Goal: Find specific page/section: Find specific page/section

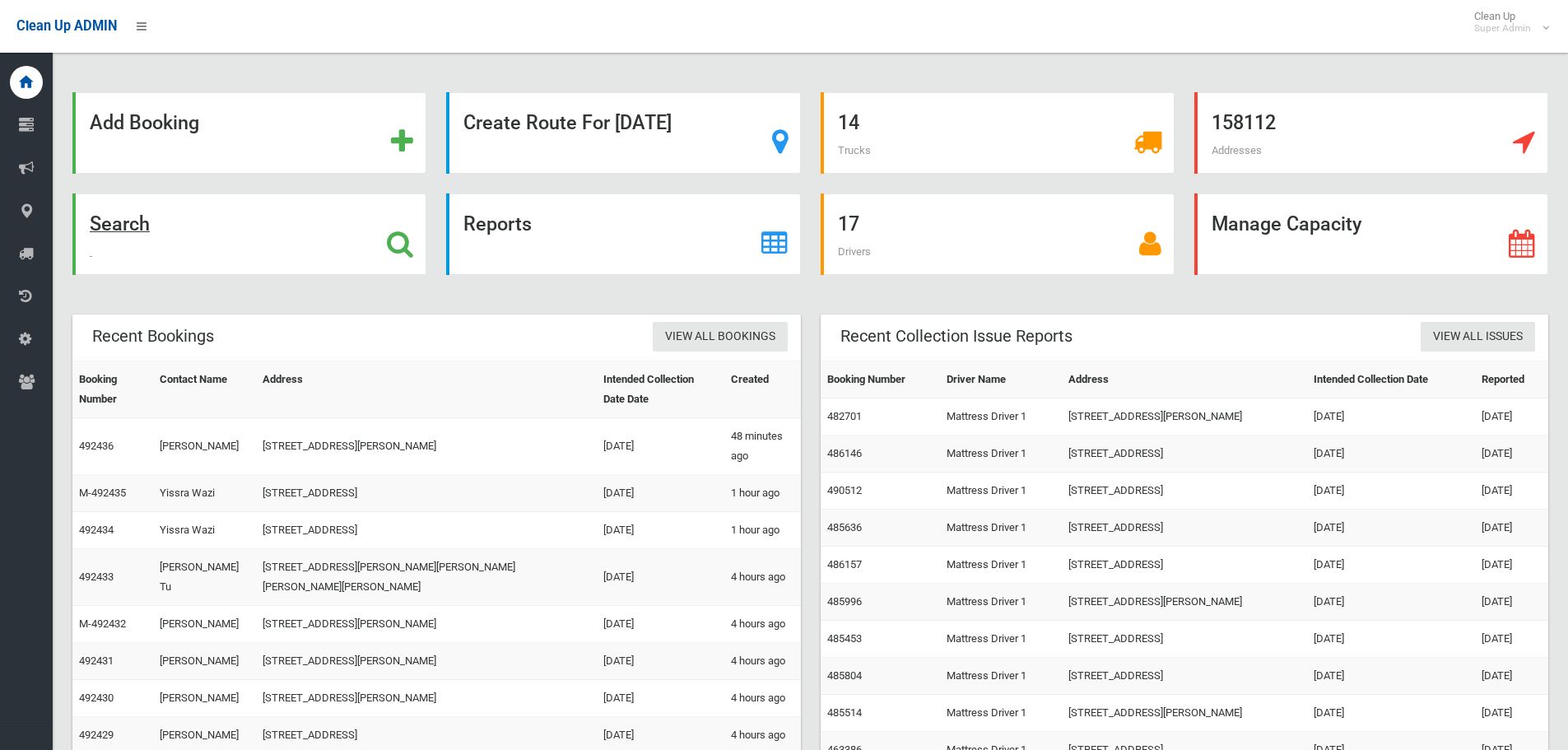
click at [116, 225] on strong "Search" at bounding box center [119, 224] width 60 height 23
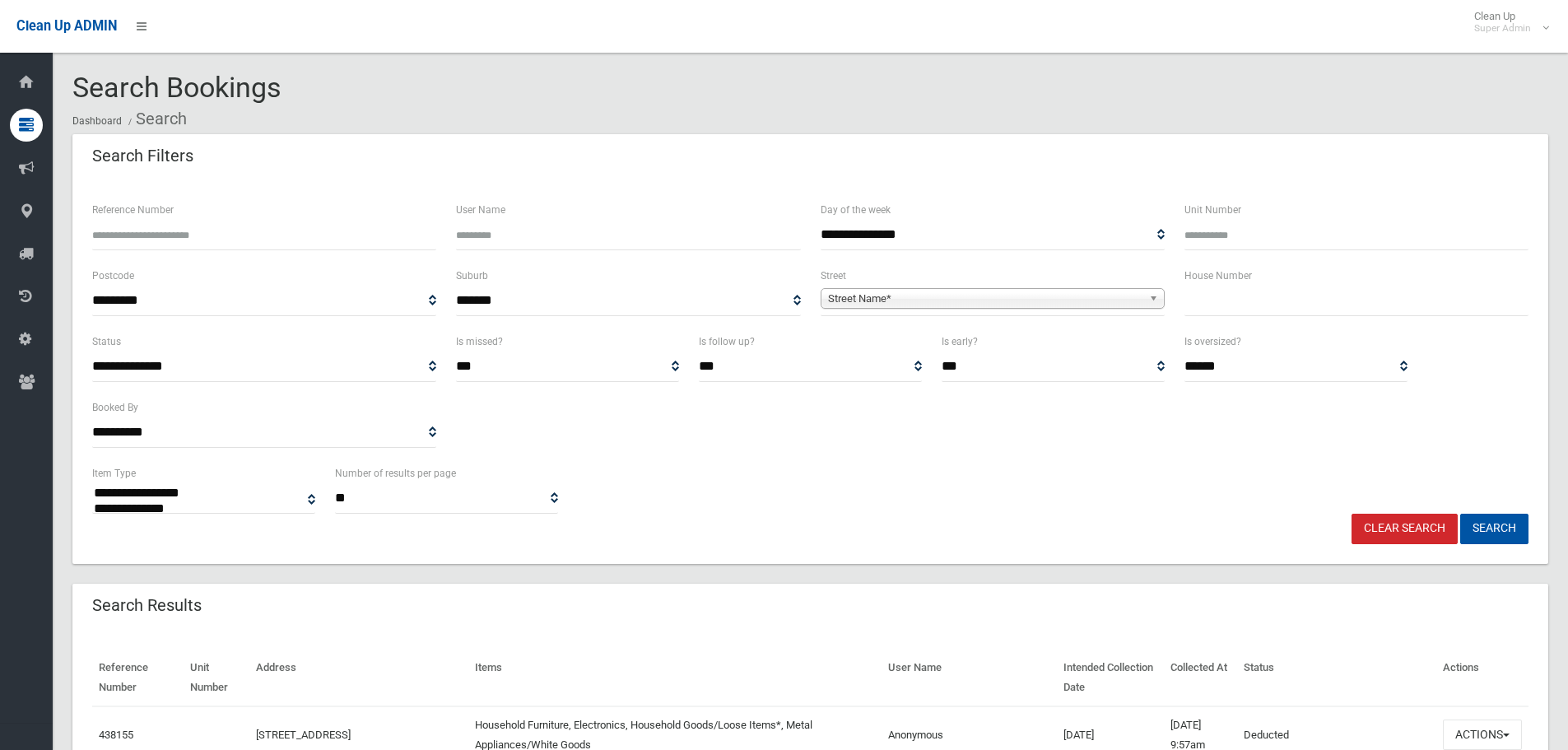
select select
click at [856, 291] on span "Street Name*" at bounding box center [985, 299] width 314 height 20
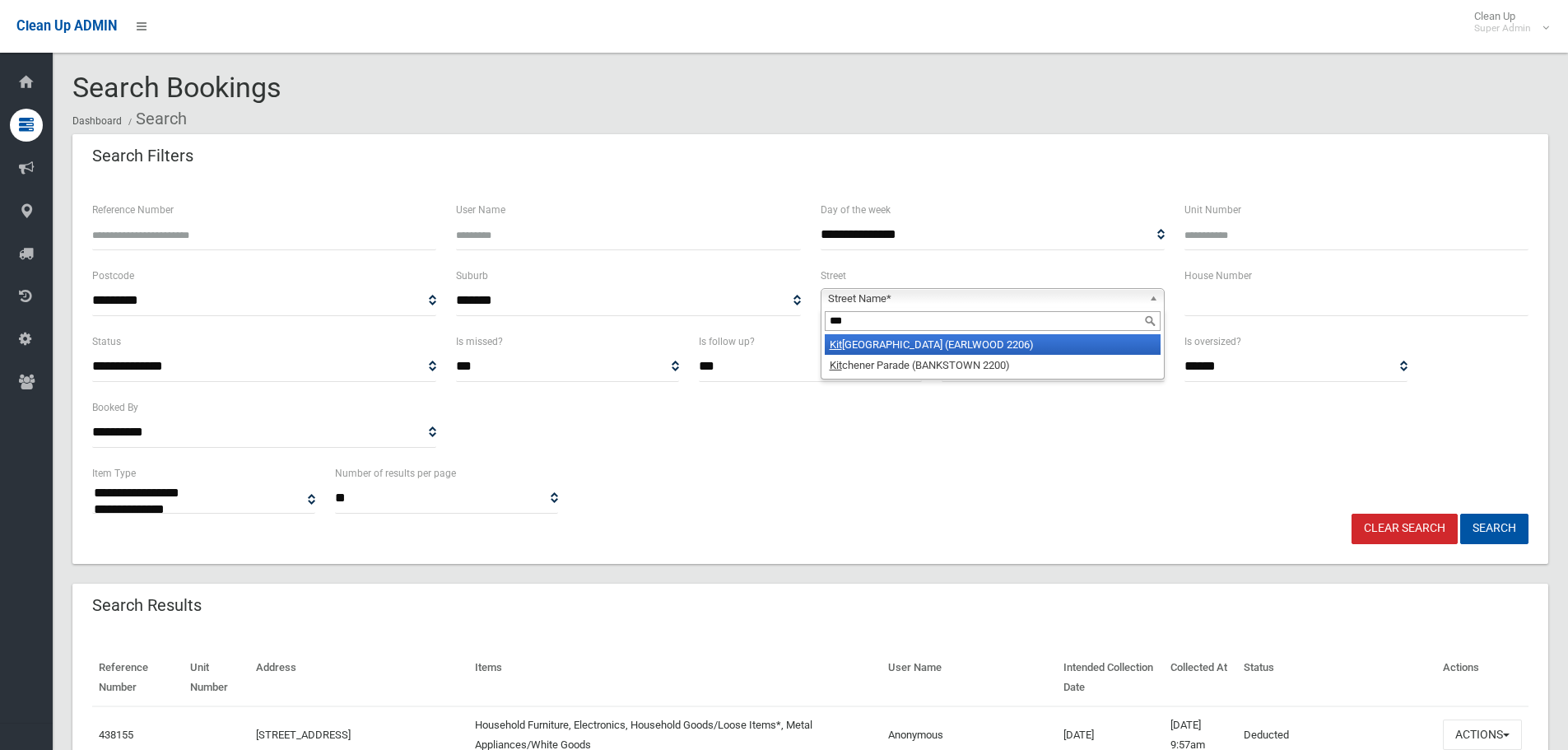
type input "***"
click at [851, 348] on li "Kit chener Avenue (EARLWOOD 2206)" at bounding box center [992, 344] width 336 height 21
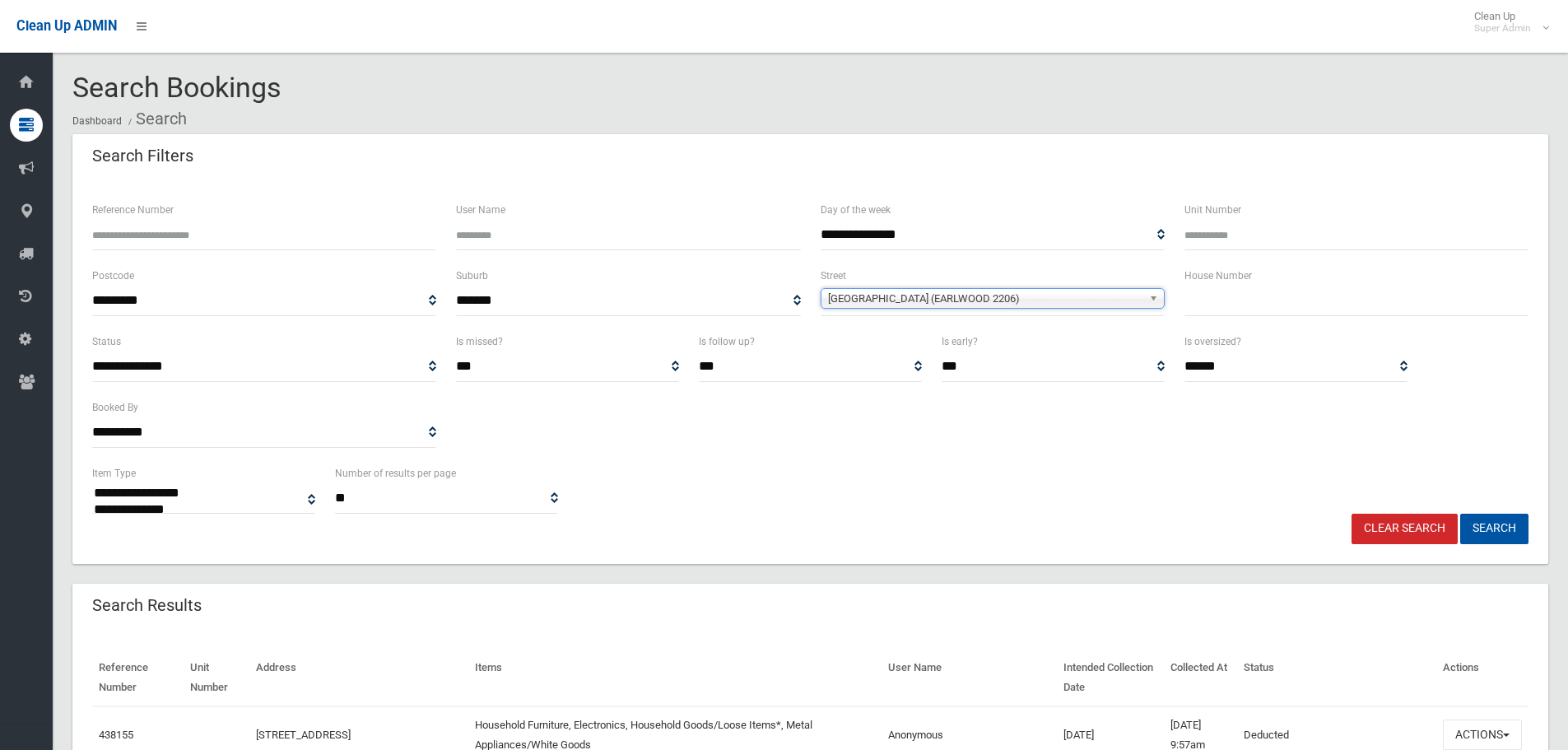
click at [882, 299] on span "[GEOGRAPHIC_DATA] (EARLWOOD 2206)" at bounding box center [985, 299] width 314 height 20
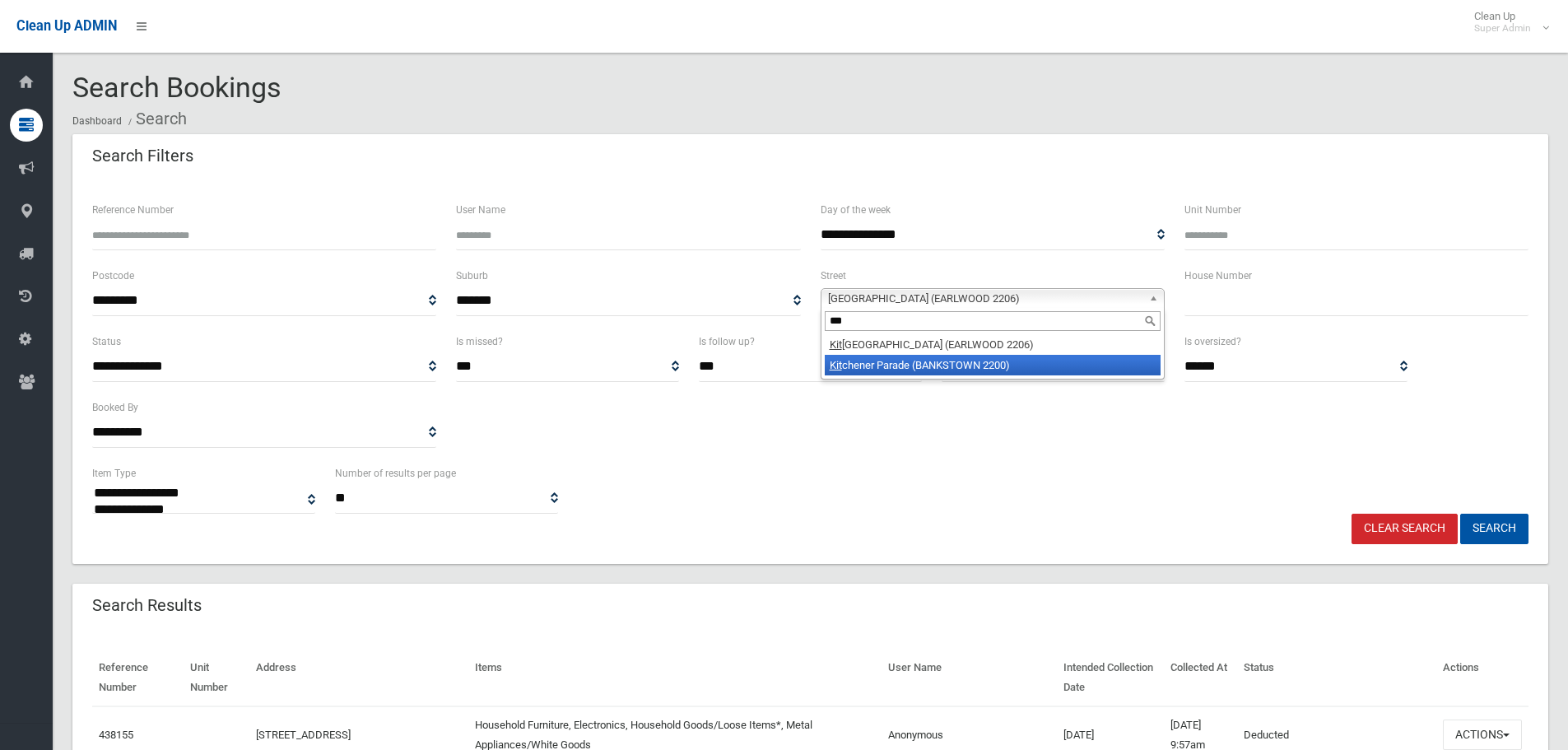
type input "***"
click at [902, 365] on li "Kit chener Parade (BANKSTOWN 2200)" at bounding box center [992, 364] width 336 height 21
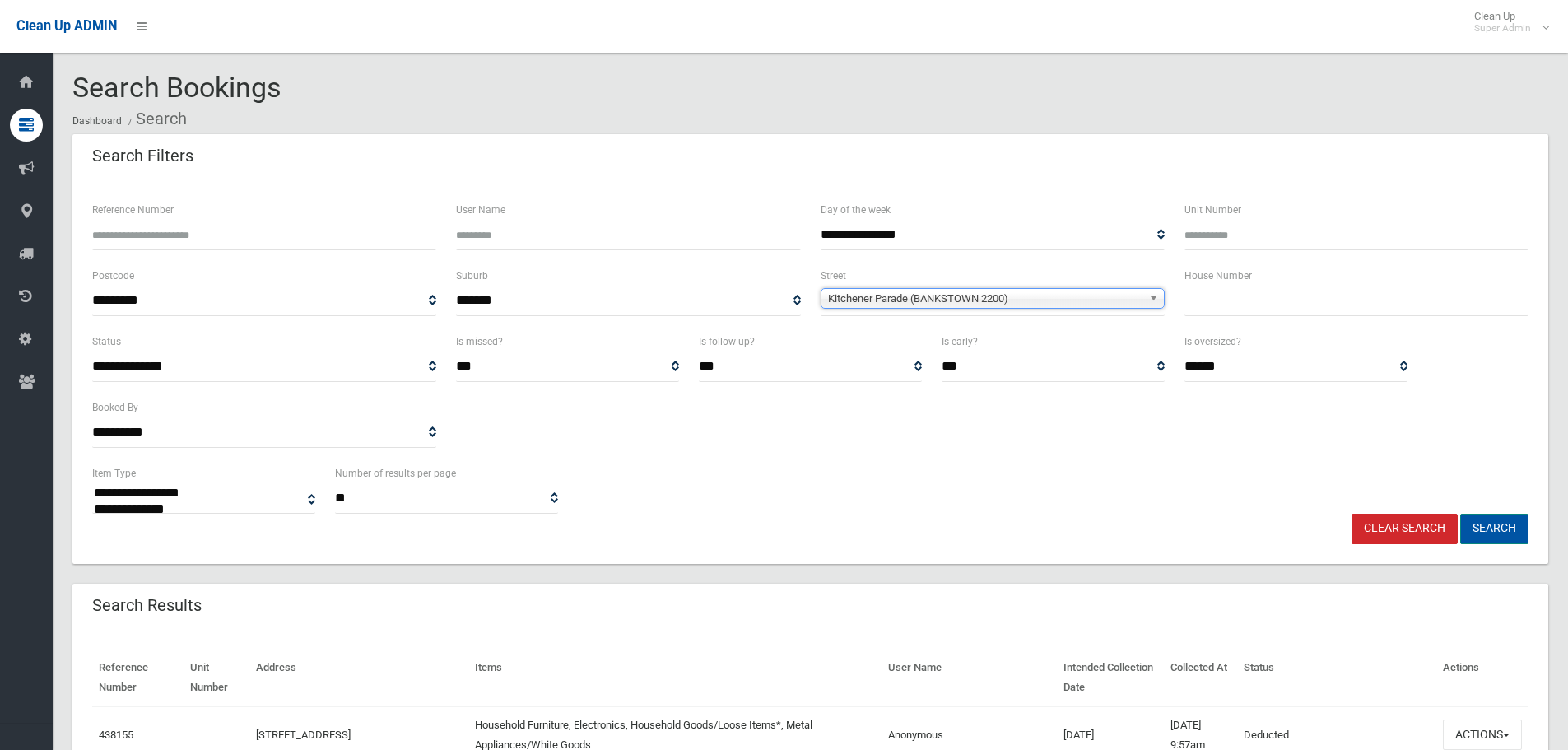
click at [1528, 526] on button "Search" at bounding box center [1495, 529] width 69 height 30
click at [1506, 529] on button "Search" at bounding box center [1495, 529] width 69 height 30
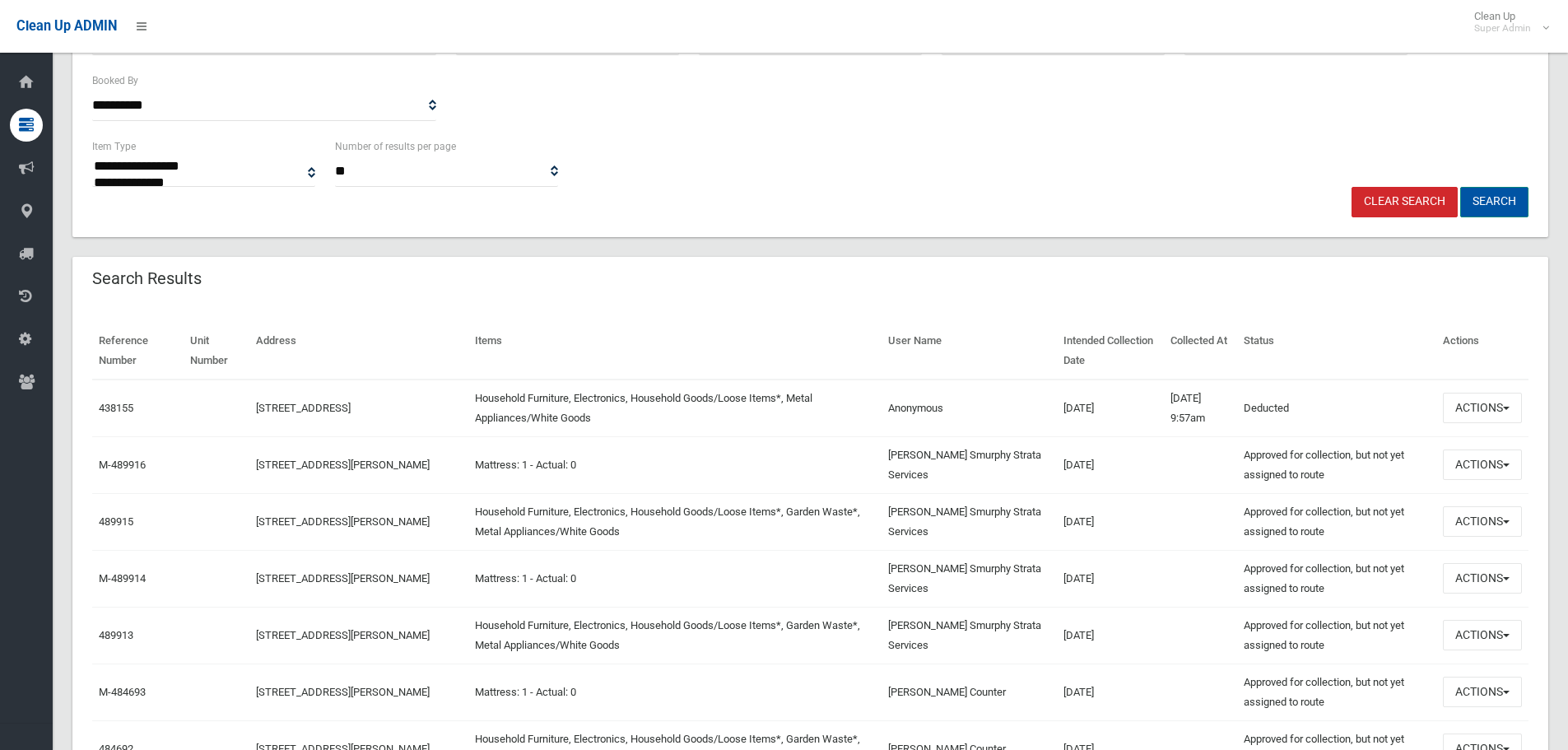
scroll to position [329, 0]
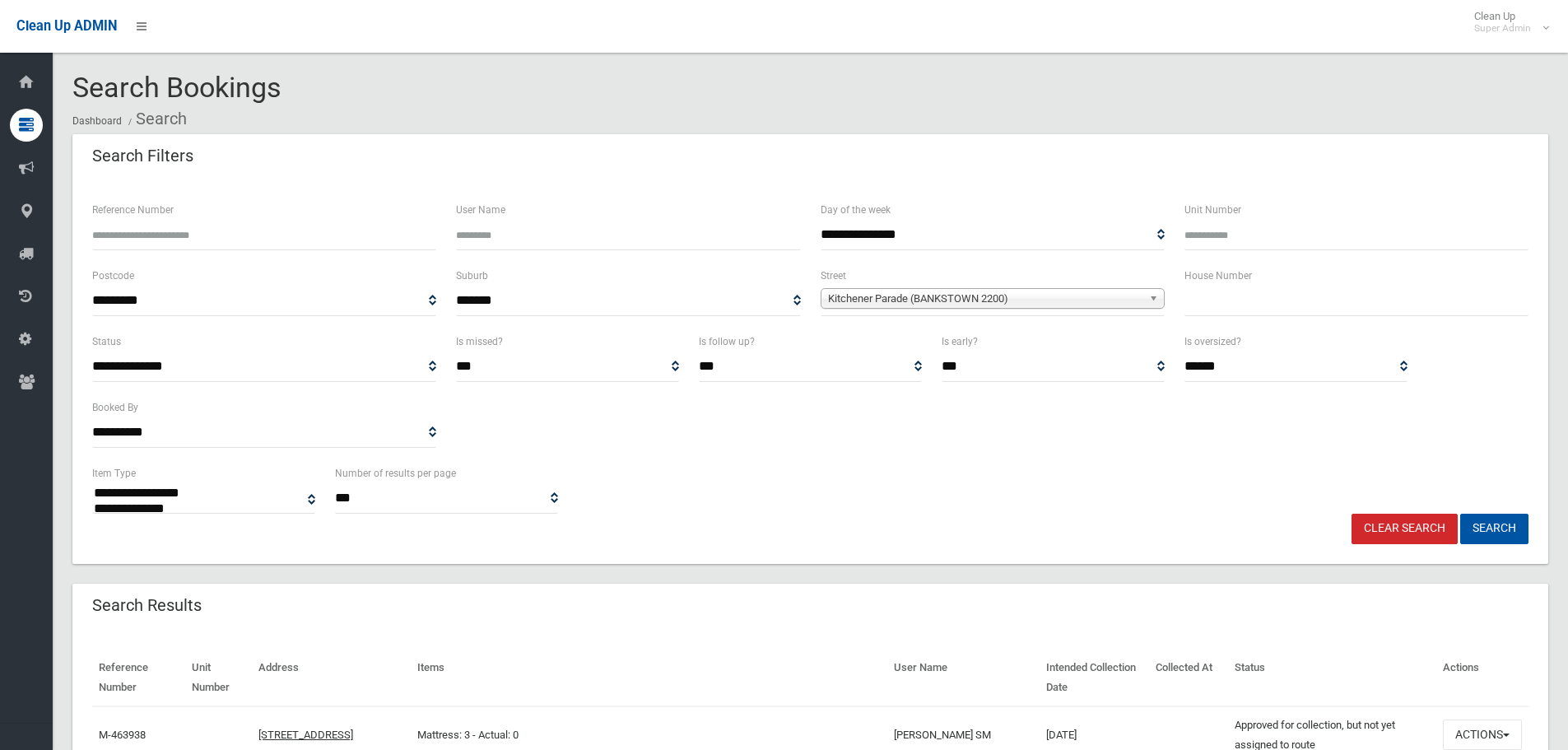
select select
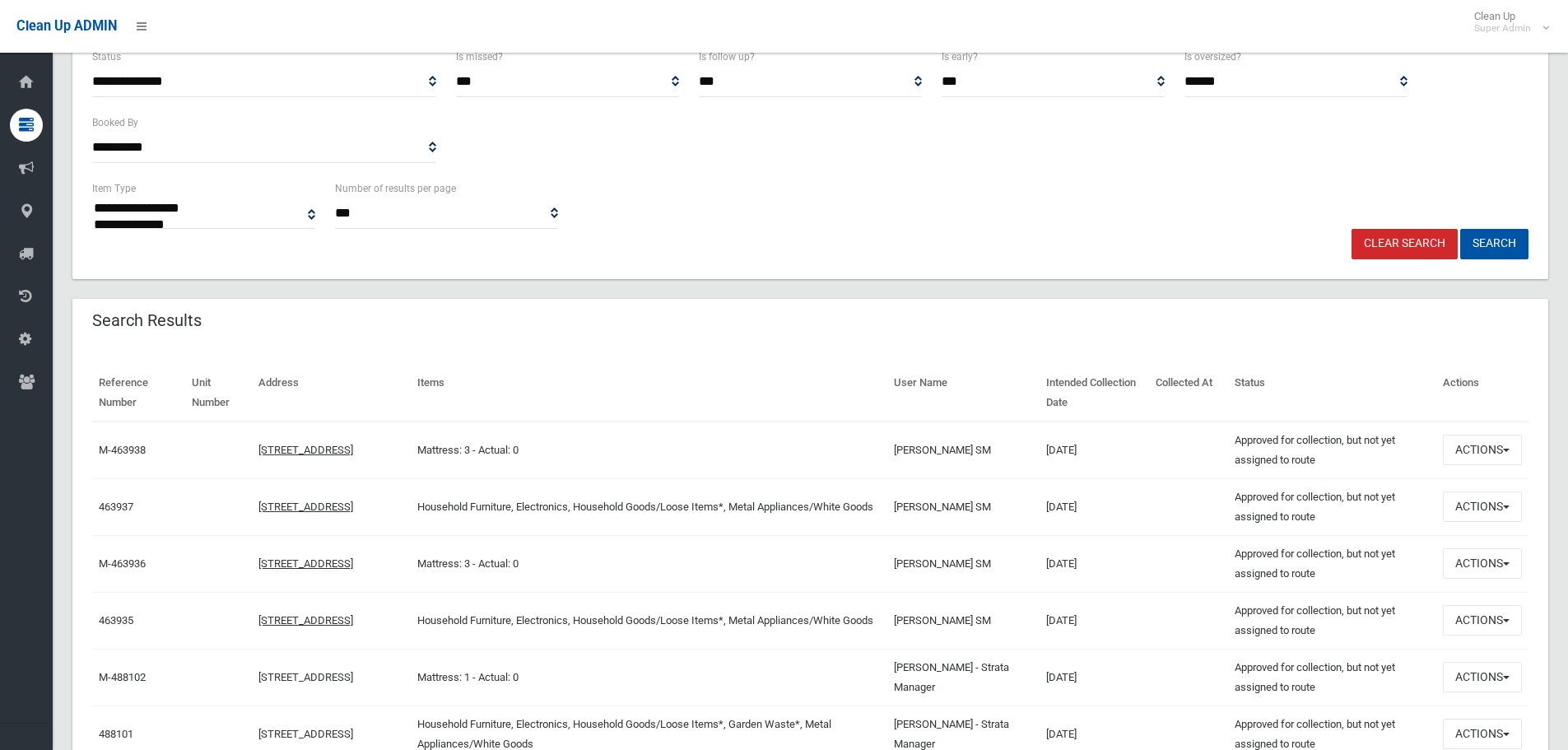
scroll to position [494, 0]
